Goal: Find specific page/section: Find specific page/section

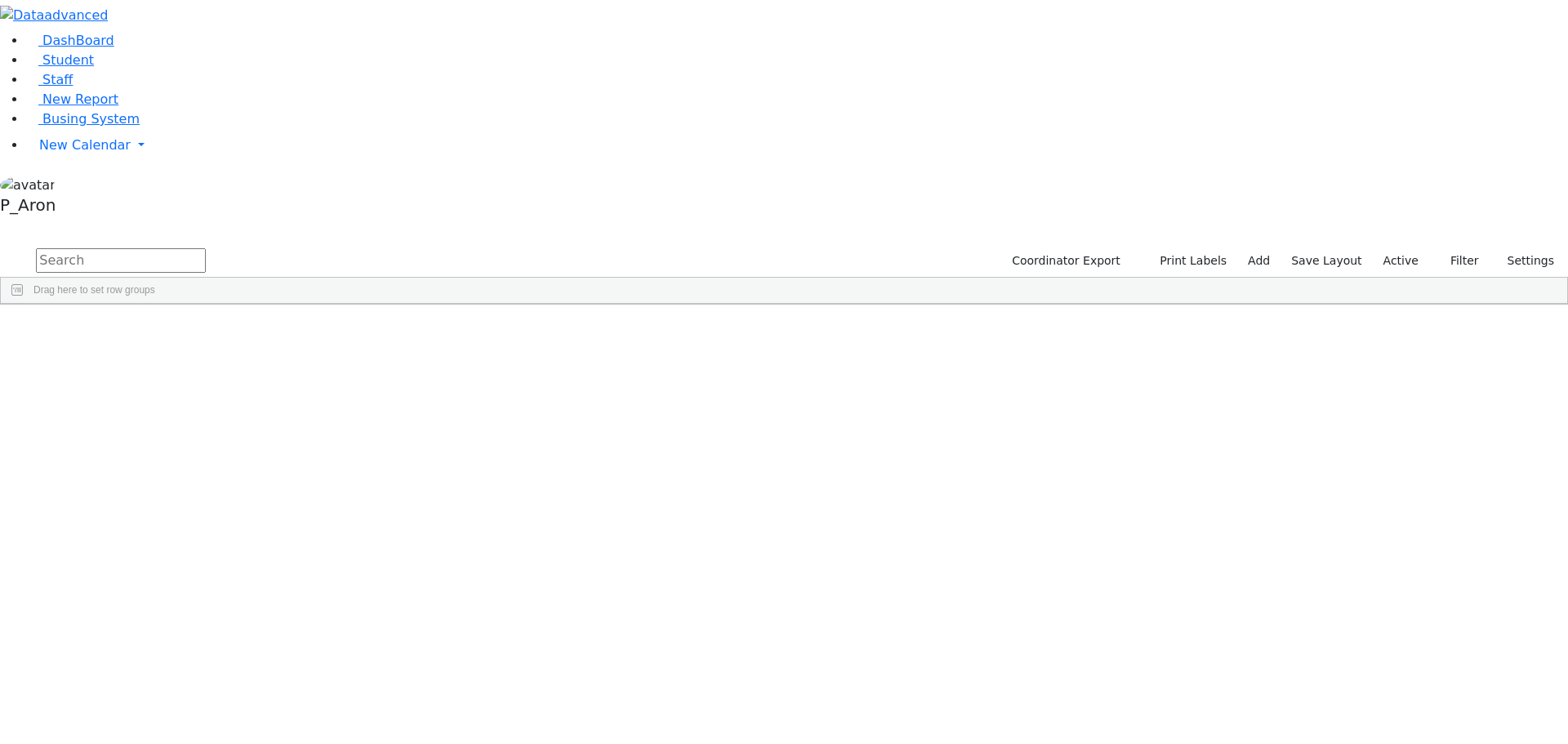
click at [206, 248] on input "text" at bounding box center [121, 260] width 170 height 24
click at [0, 245] on button "submit" at bounding box center [15, 261] width 32 height 31
click at [91, 491] on div "6511238" at bounding box center [45, 502] width 90 height 23
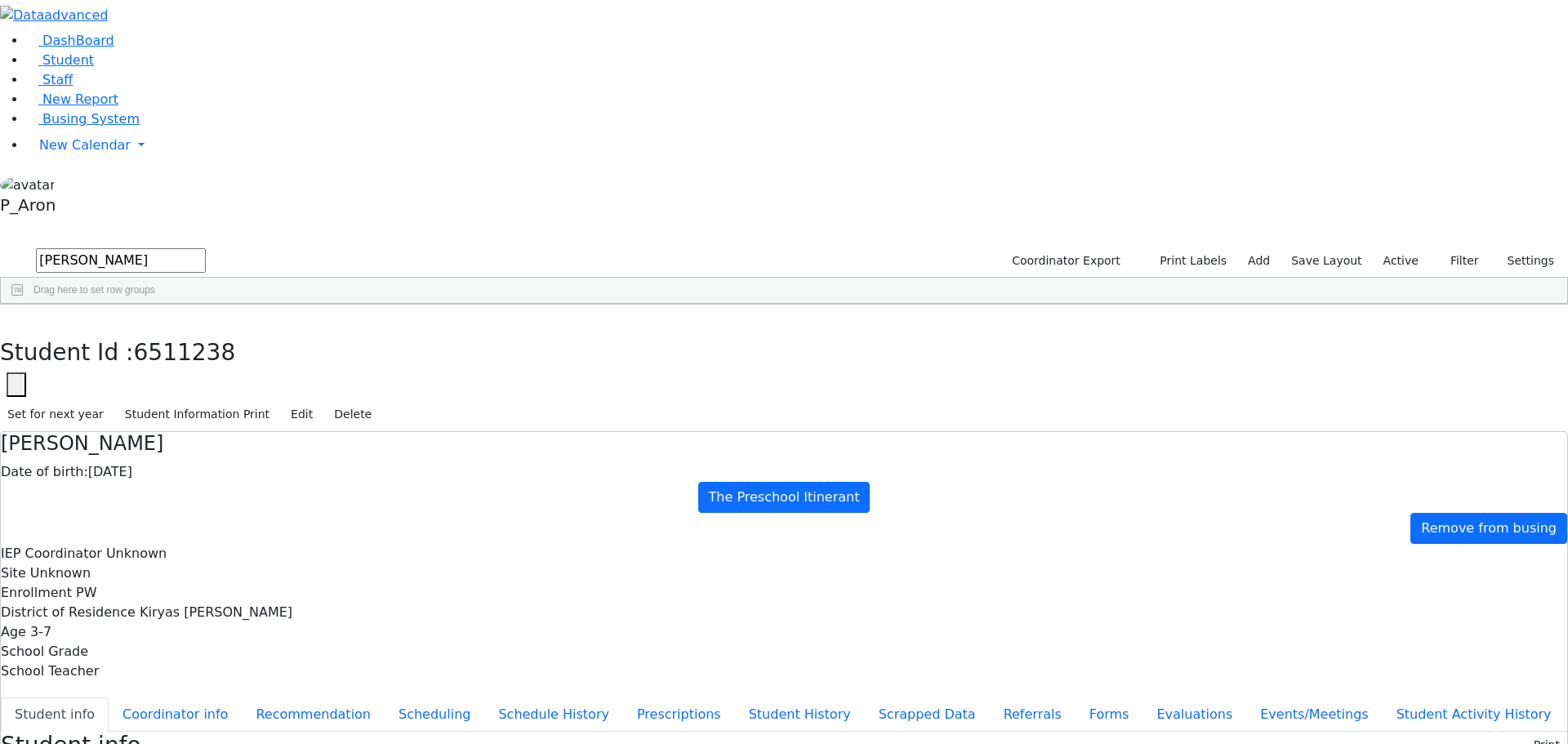
scroll to position [48, 0]
click at [8, 317] on use "button" at bounding box center [8, 317] width 0 height 0
click at [206, 248] on input "[PERSON_NAME]" at bounding box center [121, 260] width 170 height 24
type input "k"
type input "kat"
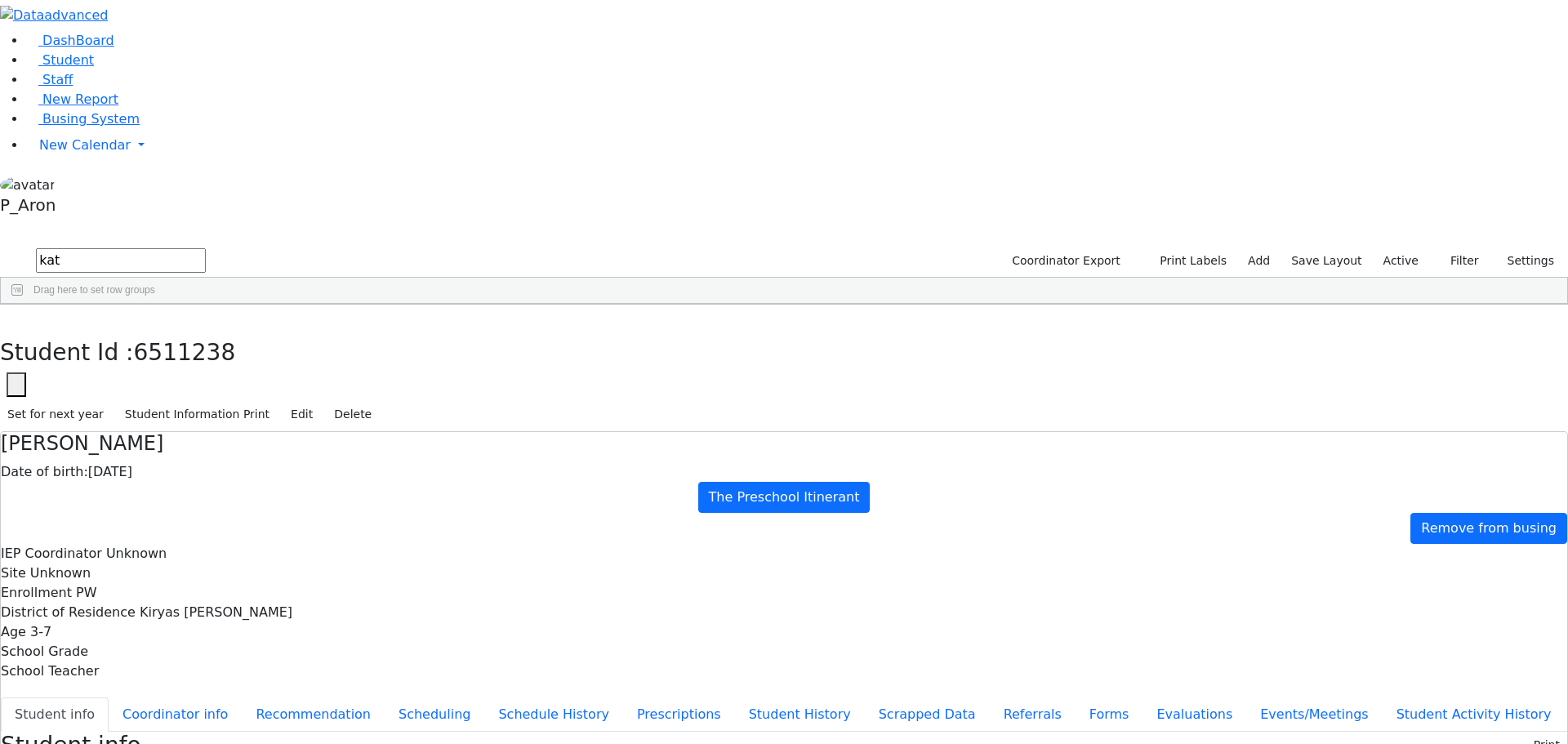
click at [174, 491] on div "[PERSON_NAME]" at bounding box center [132, 502] width 83 height 23
